Goal: Task Accomplishment & Management: Use online tool/utility

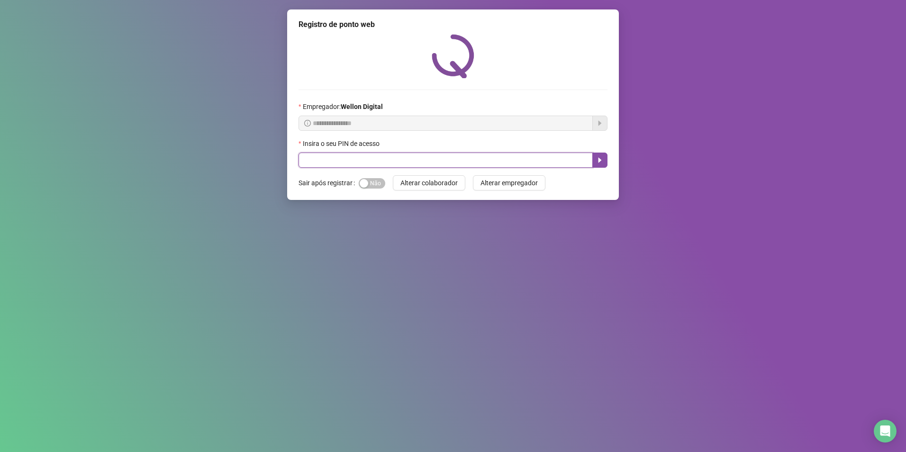
click at [349, 161] on input "text" at bounding box center [445, 160] width 294 height 15
click at [340, 163] on input "text" at bounding box center [445, 160] width 294 height 15
click at [332, 161] on input "text" at bounding box center [445, 160] width 294 height 15
click at [334, 163] on input "text" at bounding box center [445, 160] width 294 height 15
type input "*****"
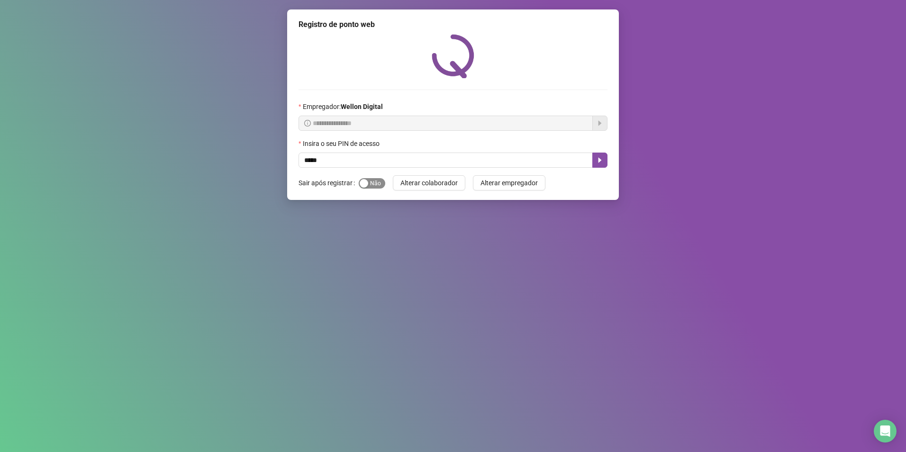
click at [362, 181] on div "button" at bounding box center [364, 183] width 9 height 9
click at [604, 162] on button "button" at bounding box center [599, 160] width 15 height 15
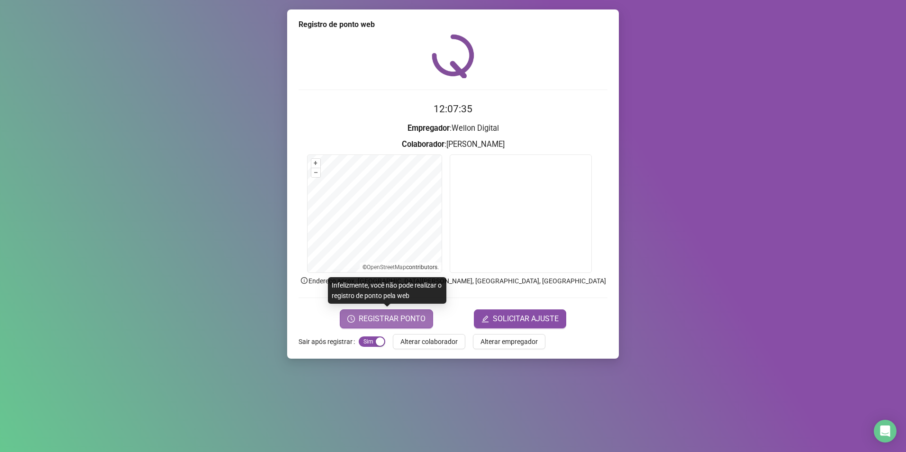
click at [382, 322] on span "REGISTRAR PONTO" at bounding box center [392, 318] width 67 height 11
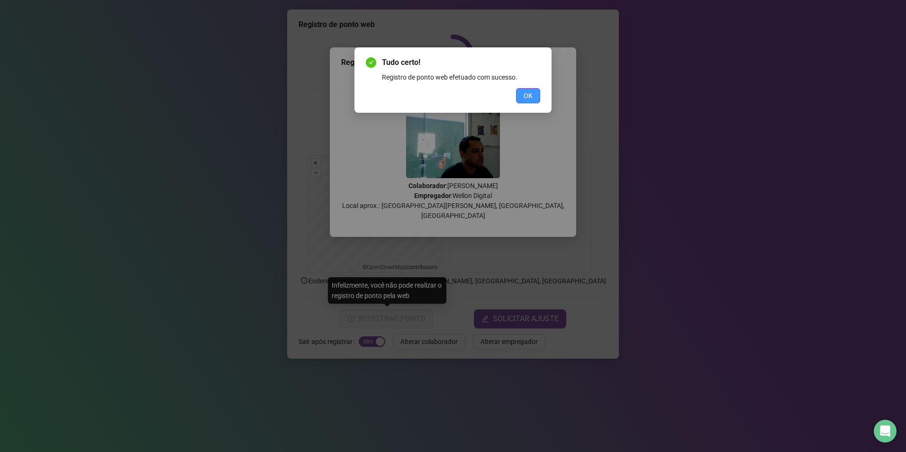
click at [527, 90] on span "OK" at bounding box center [528, 95] width 9 height 10
